Goal: Task Accomplishment & Management: Use online tool/utility

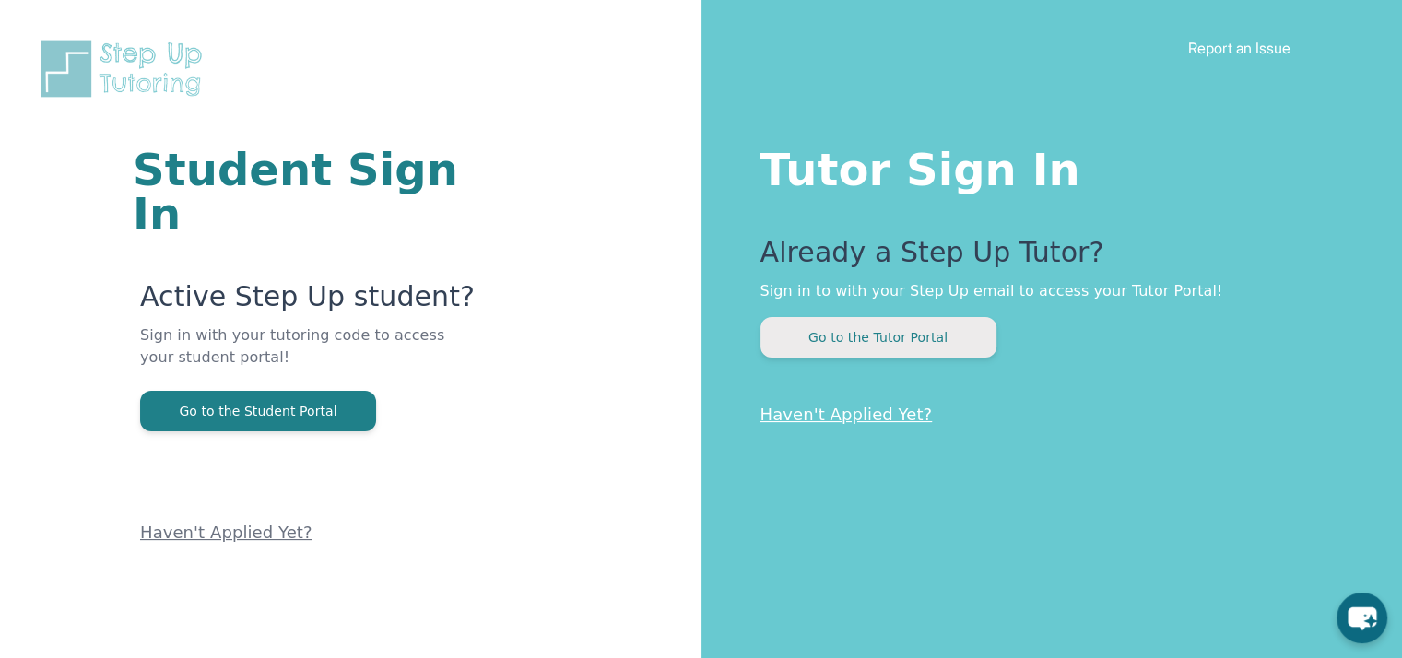
click at [829, 332] on button "Go to the Tutor Portal" at bounding box center [878, 337] width 236 height 41
